Goal: Information Seeking & Learning: Learn about a topic

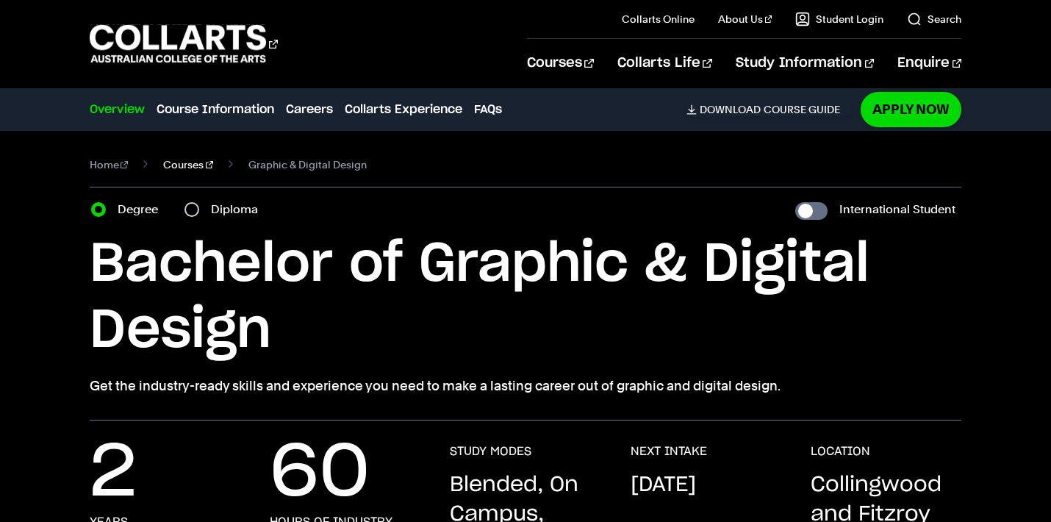
click at [190, 167] on link "Courses" at bounding box center [188, 164] width 50 height 21
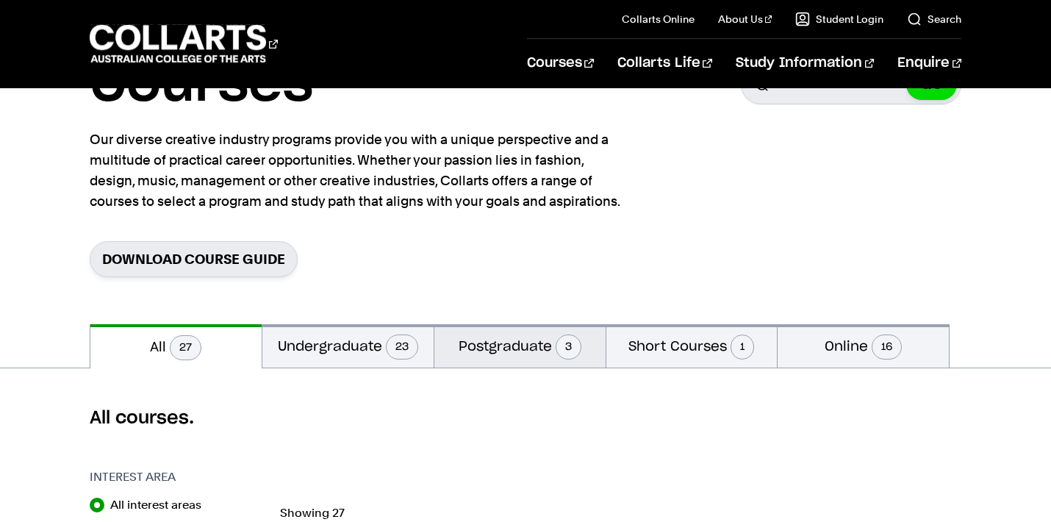
scroll to position [93, 0]
click at [501, 346] on button "Postgraduate 3" at bounding box center [520, 345] width 171 height 43
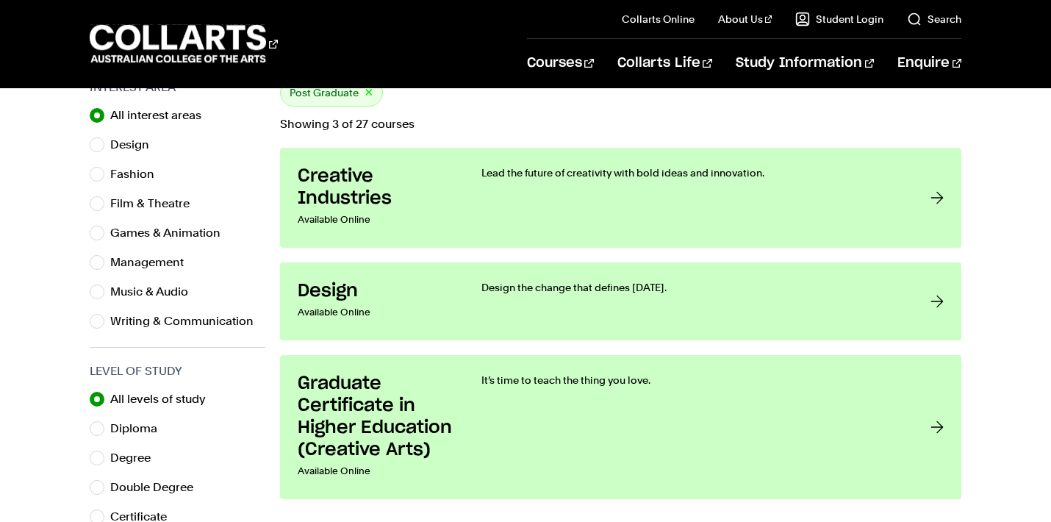
scroll to position [483, 0]
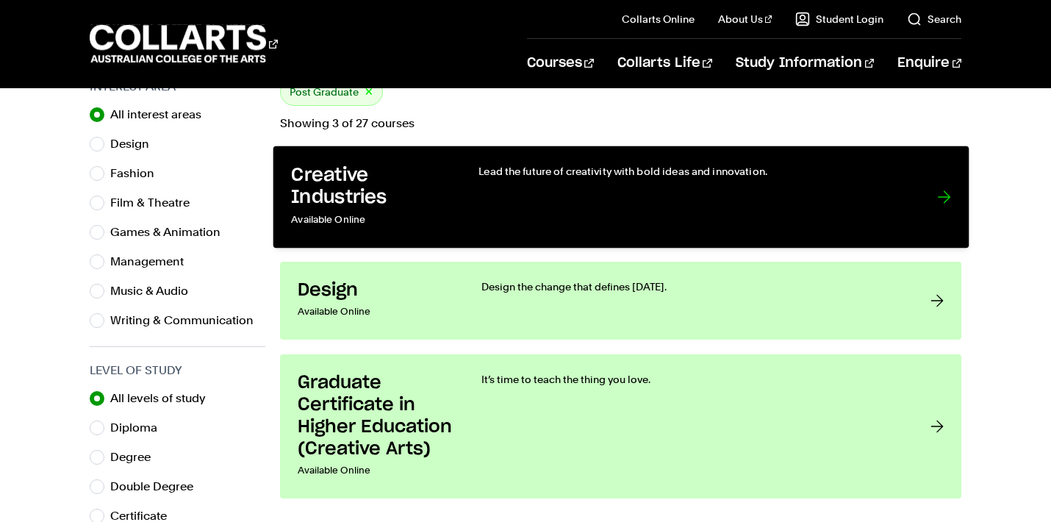
click at [467, 204] on link "Creative Industries Available Online Lead the future of creativity with bold id…" at bounding box center [621, 197] width 696 height 102
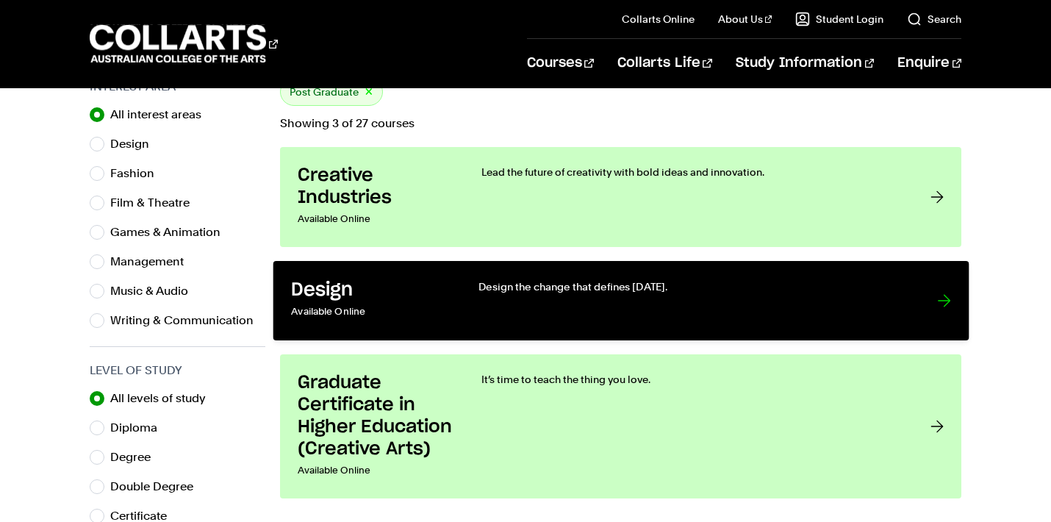
click at [479, 292] on p "Design the change that defines tomorrow." at bounding box center [693, 286] width 429 height 15
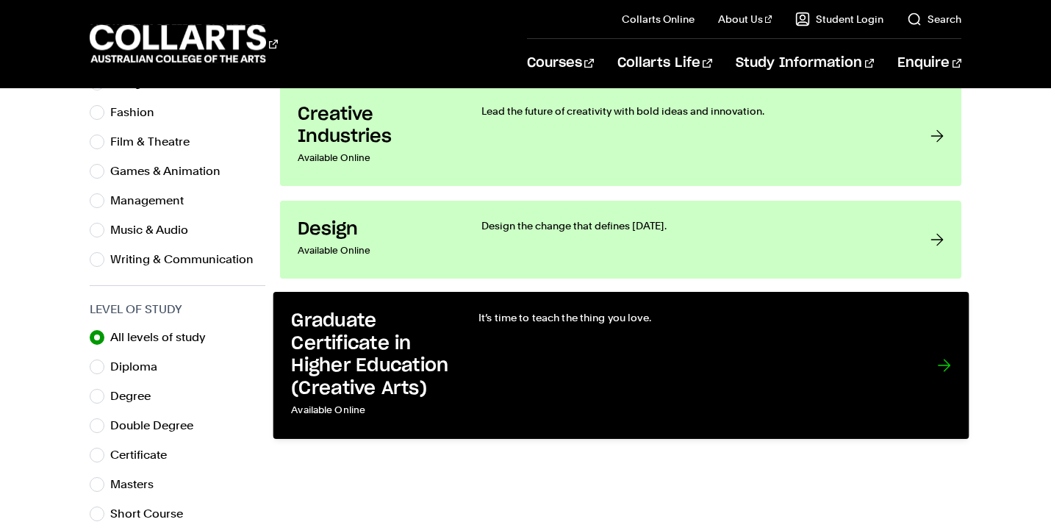
scroll to position [567, 0]
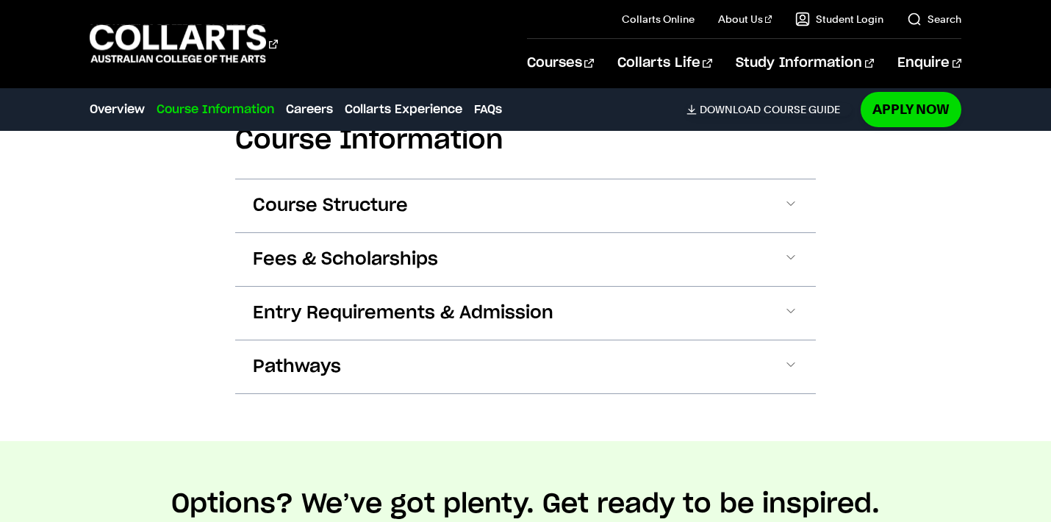
scroll to position [1010, 0]
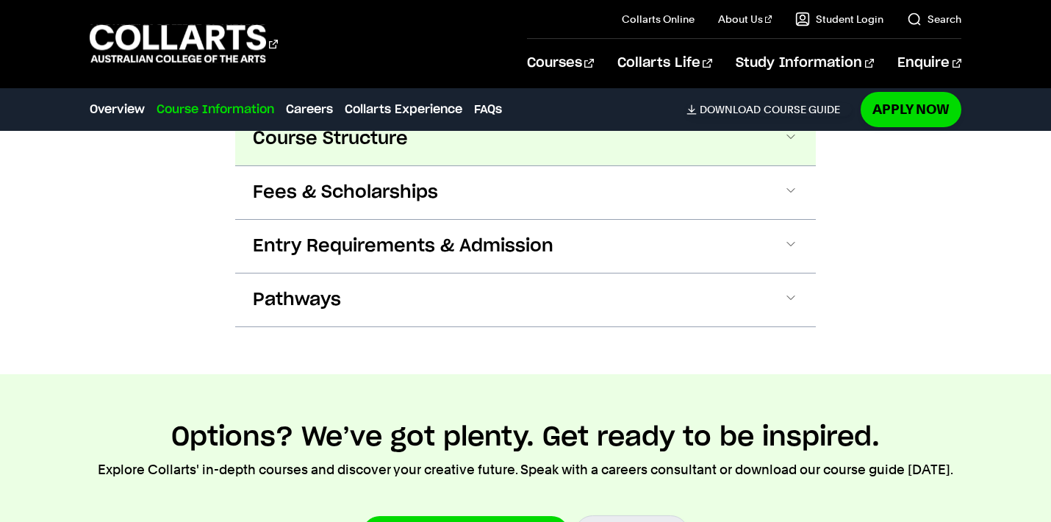
click at [631, 154] on button "Course Structure" at bounding box center [525, 138] width 581 height 53
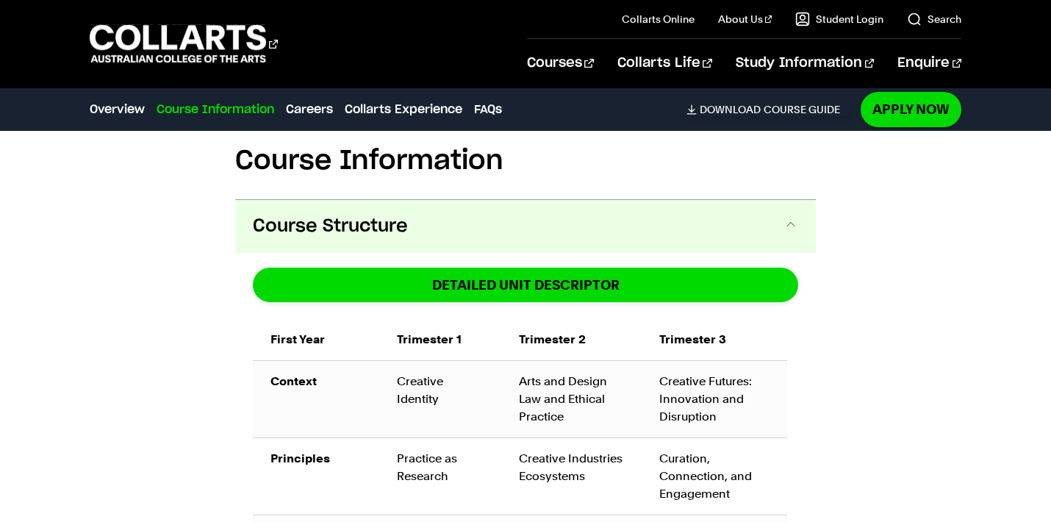
scroll to position [896, 0]
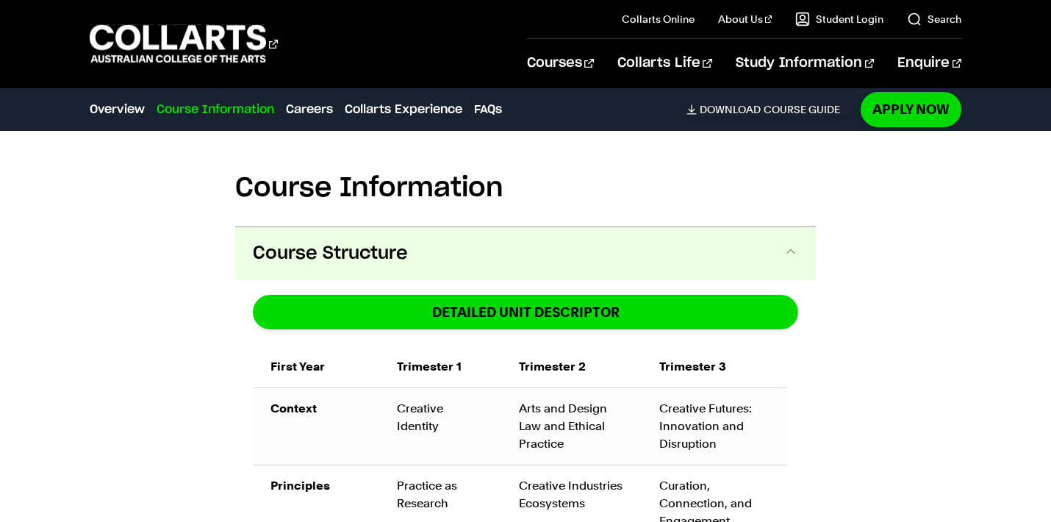
click at [657, 274] on button "Course Structure" at bounding box center [525, 253] width 581 height 53
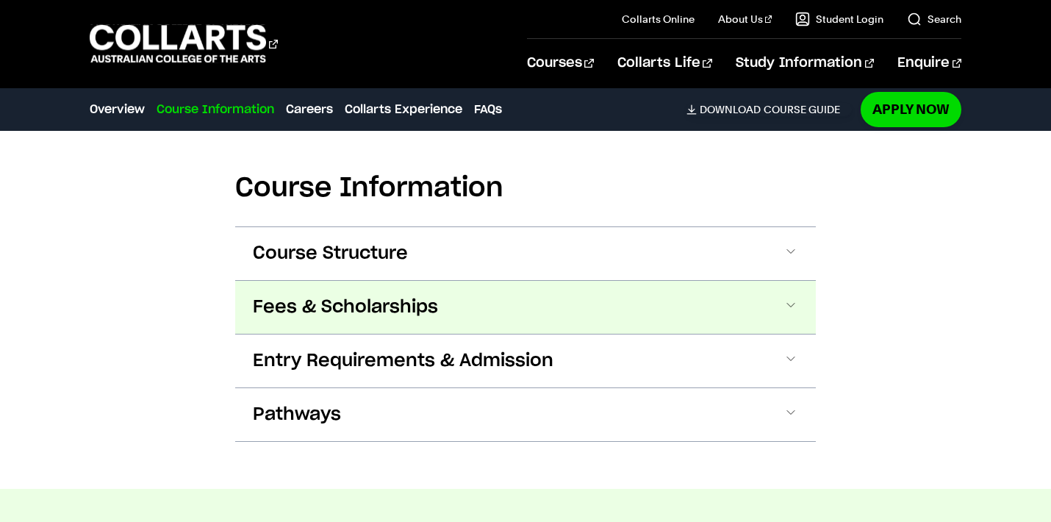
click at [658, 313] on button "Fees & Scholarships" at bounding box center [525, 307] width 581 height 53
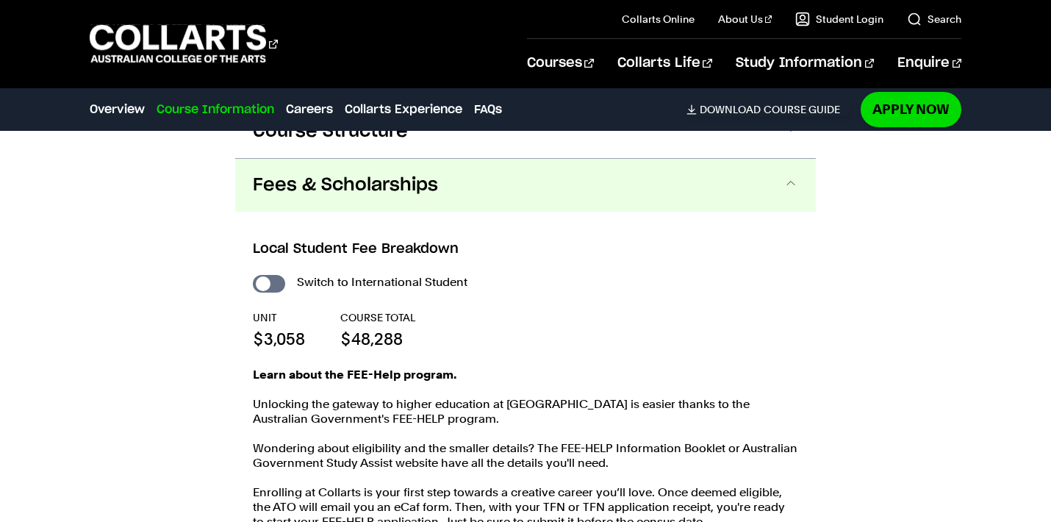
scroll to position [1015, 0]
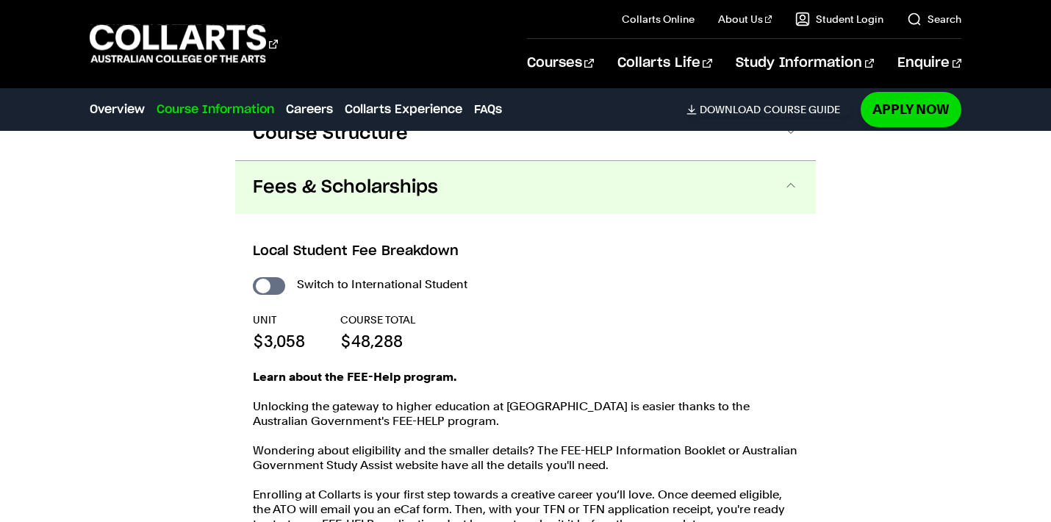
click at [659, 202] on button "Fees & Scholarships" at bounding box center [525, 187] width 581 height 53
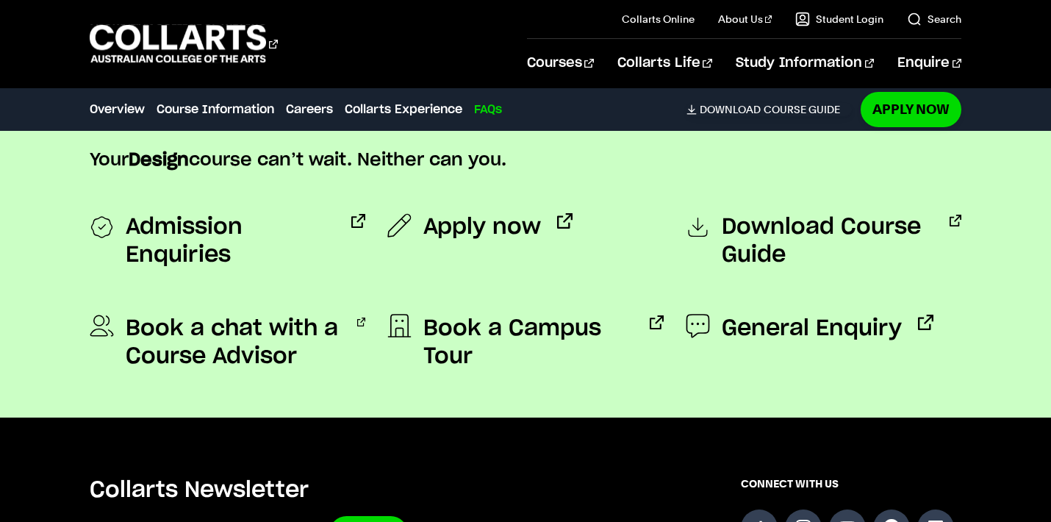
scroll to position [5110, 0]
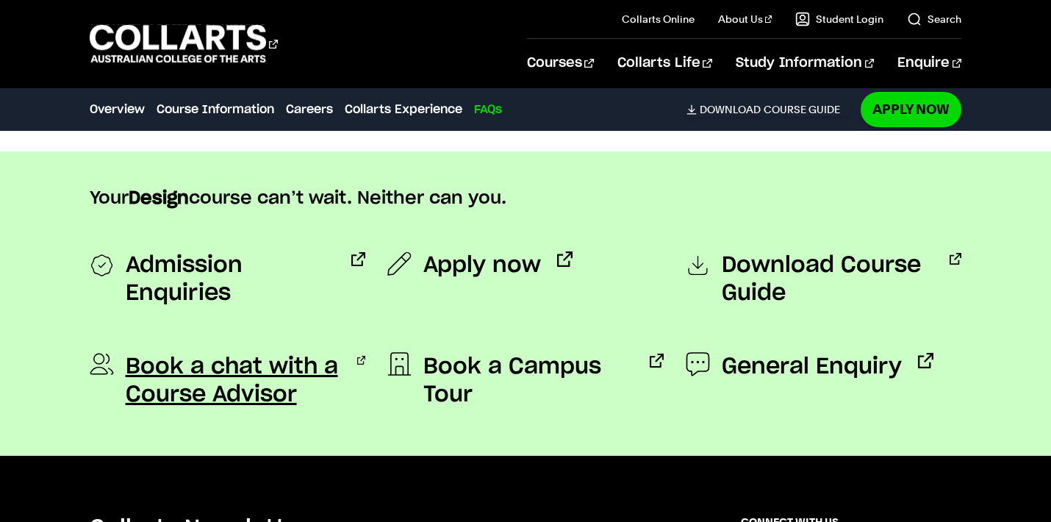
click at [272, 400] on span "Book a chat with a Course Advisor" at bounding box center [233, 381] width 215 height 56
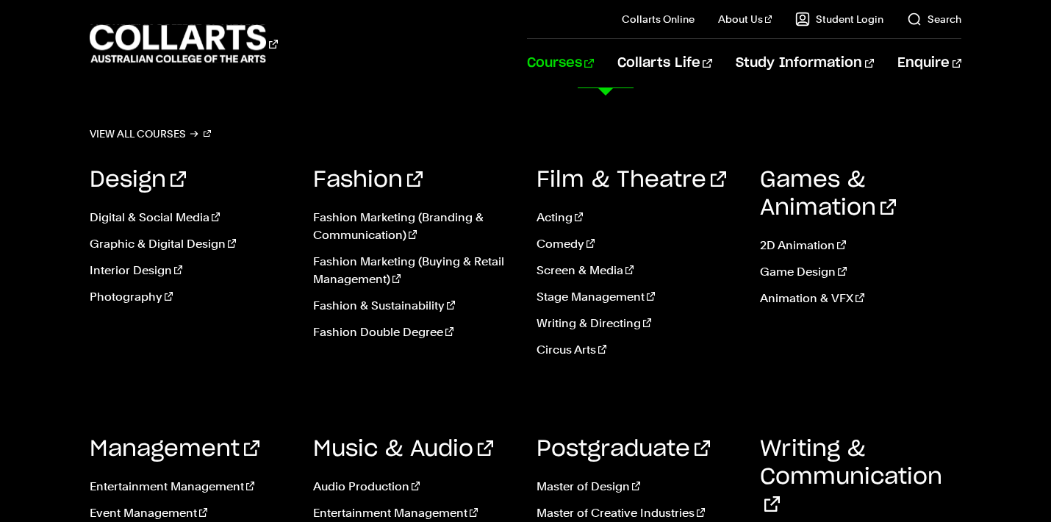
scroll to position [5158, 0]
click at [843, 199] on link "Games & Animation" at bounding box center [828, 194] width 136 height 50
click at [676, 446] on link "Postgraduate" at bounding box center [624, 449] width 174 height 22
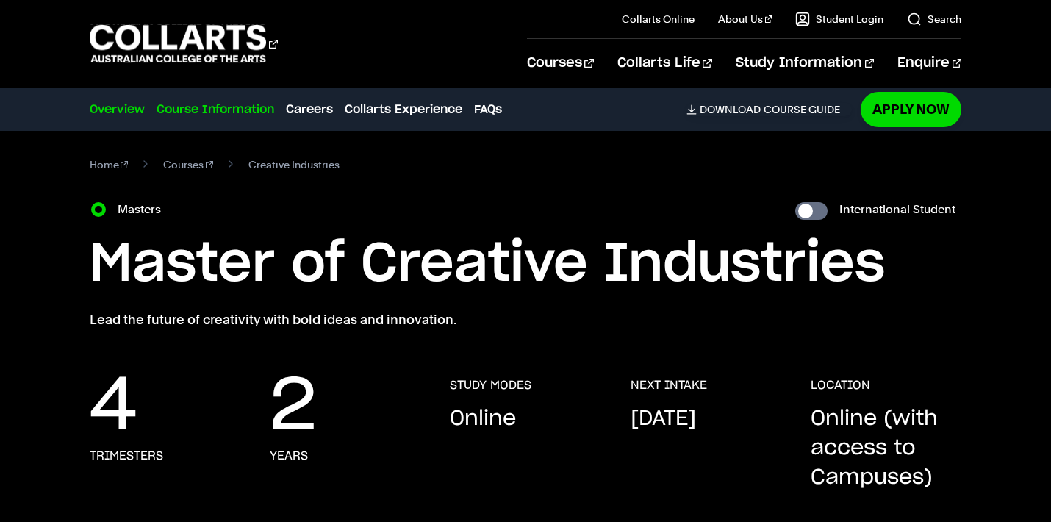
click at [220, 110] on link "Course Information" at bounding box center [216, 110] width 118 height 18
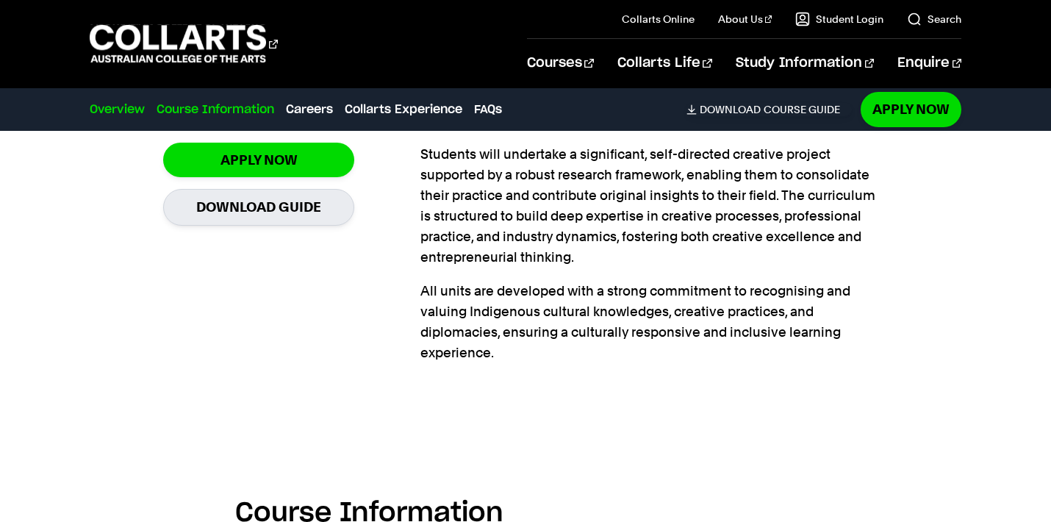
scroll to position [896, 0]
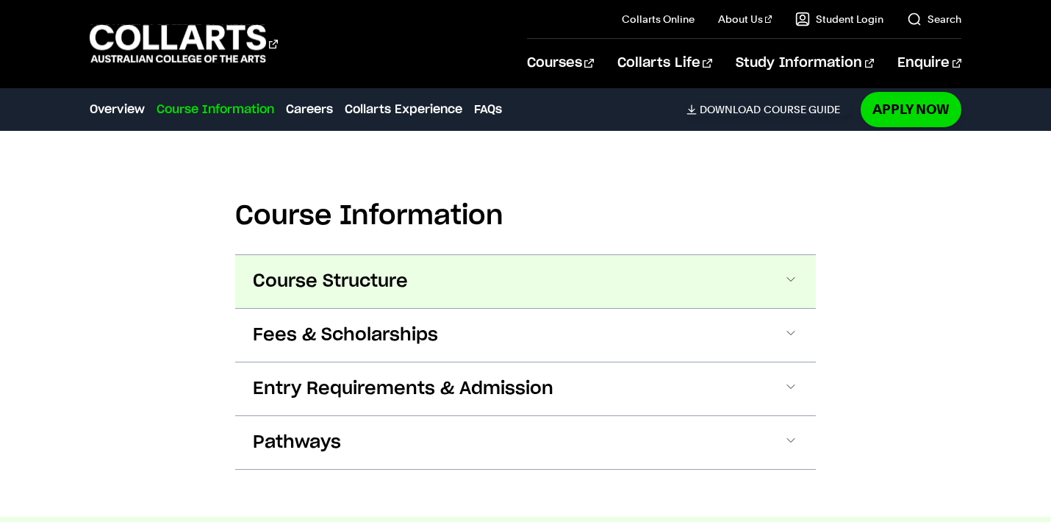
click at [382, 268] on button "Course Structure" at bounding box center [525, 281] width 581 height 53
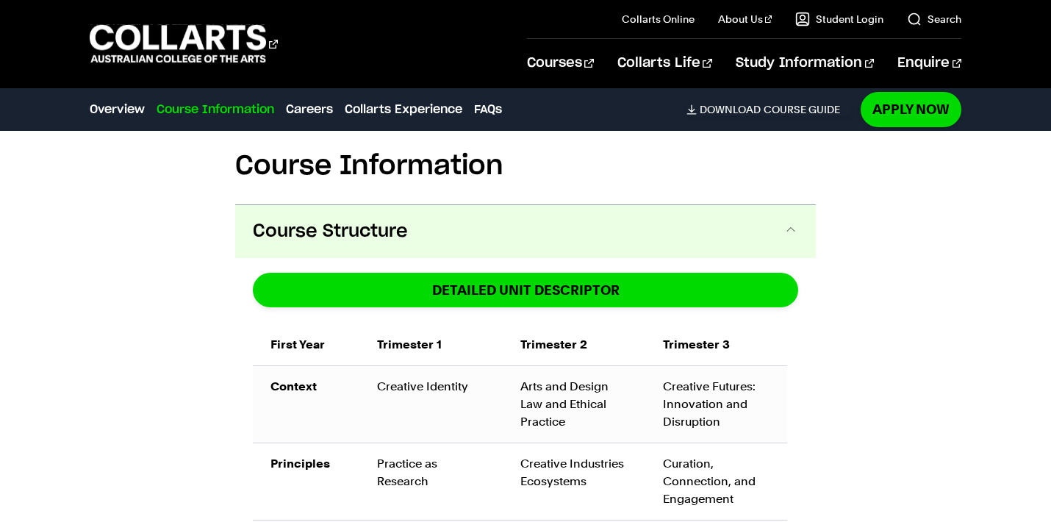
scroll to position [934, 0]
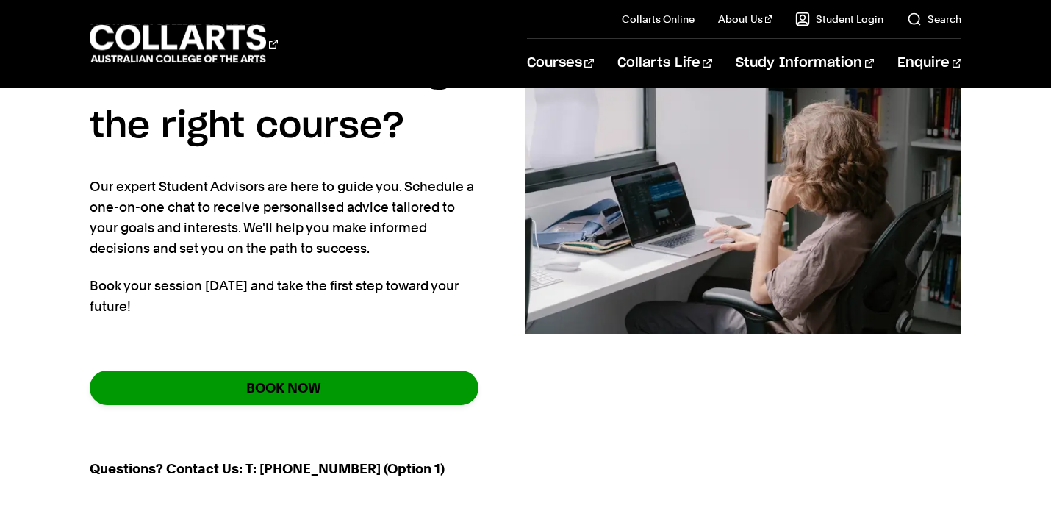
scroll to position [468, 0]
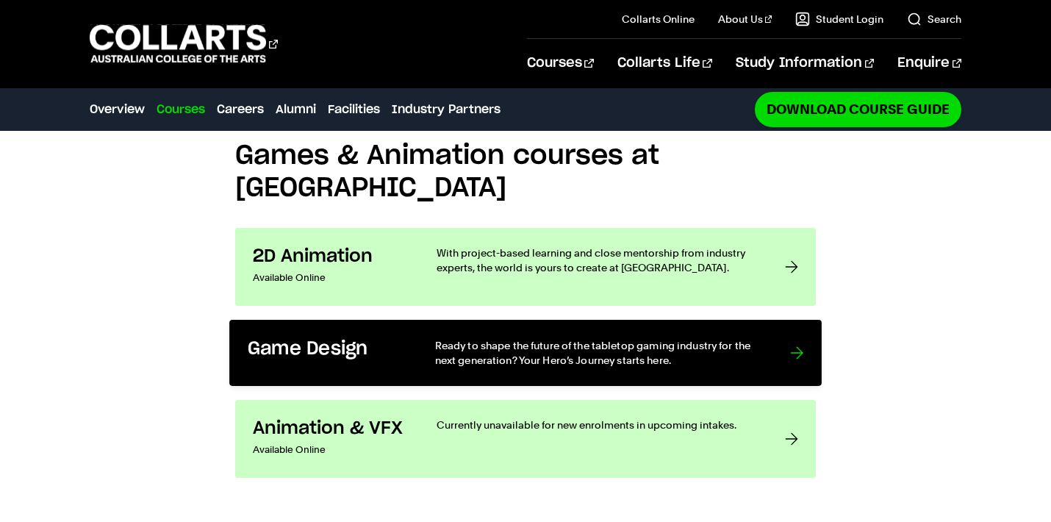
scroll to position [1114, 0]
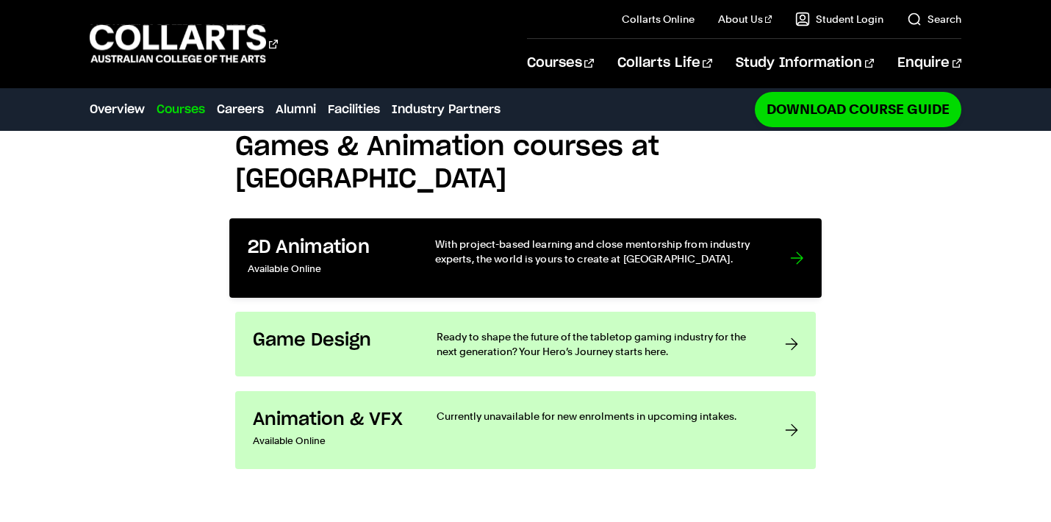
click at [710, 236] on p "With project-based learning and close mentorship from industry experts, the wor…" at bounding box center [598, 251] width 326 height 30
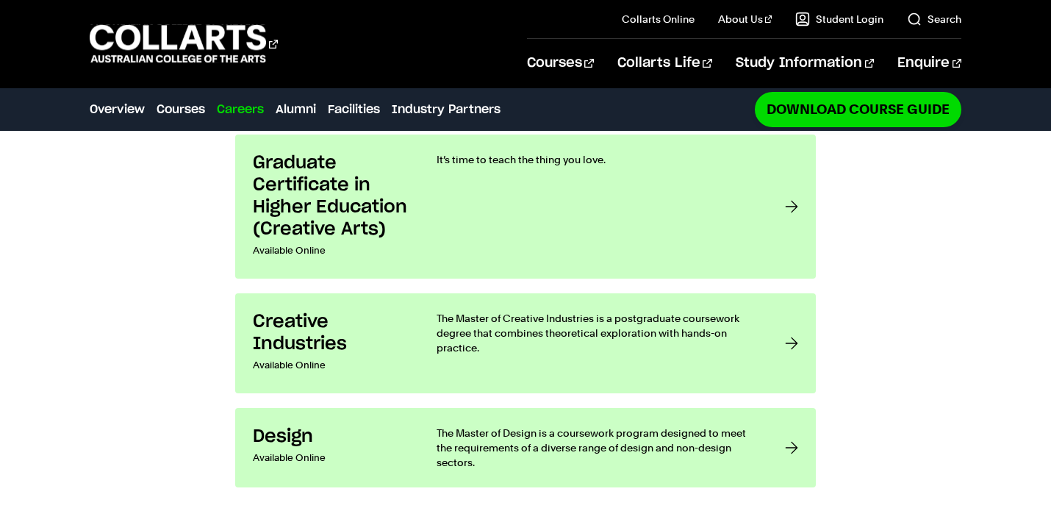
scroll to position [904, 0]
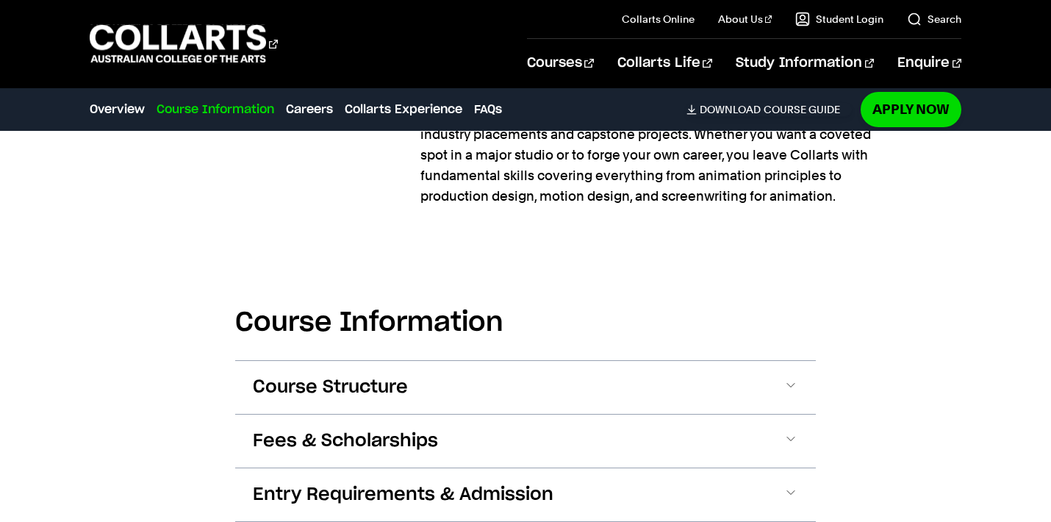
scroll to position [1290, 0]
